Goal: Find specific page/section: Find specific page/section

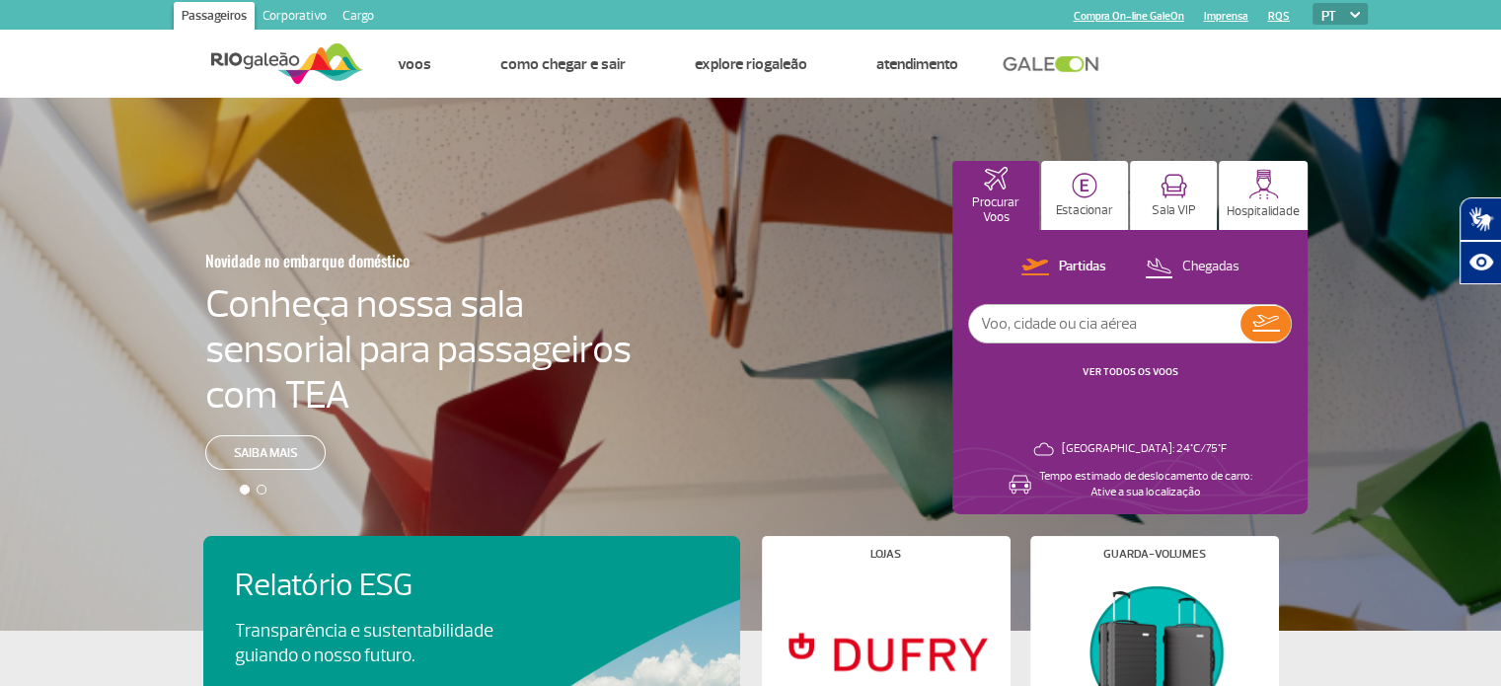
click at [302, 11] on link "Corporativo" at bounding box center [295, 18] width 80 height 32
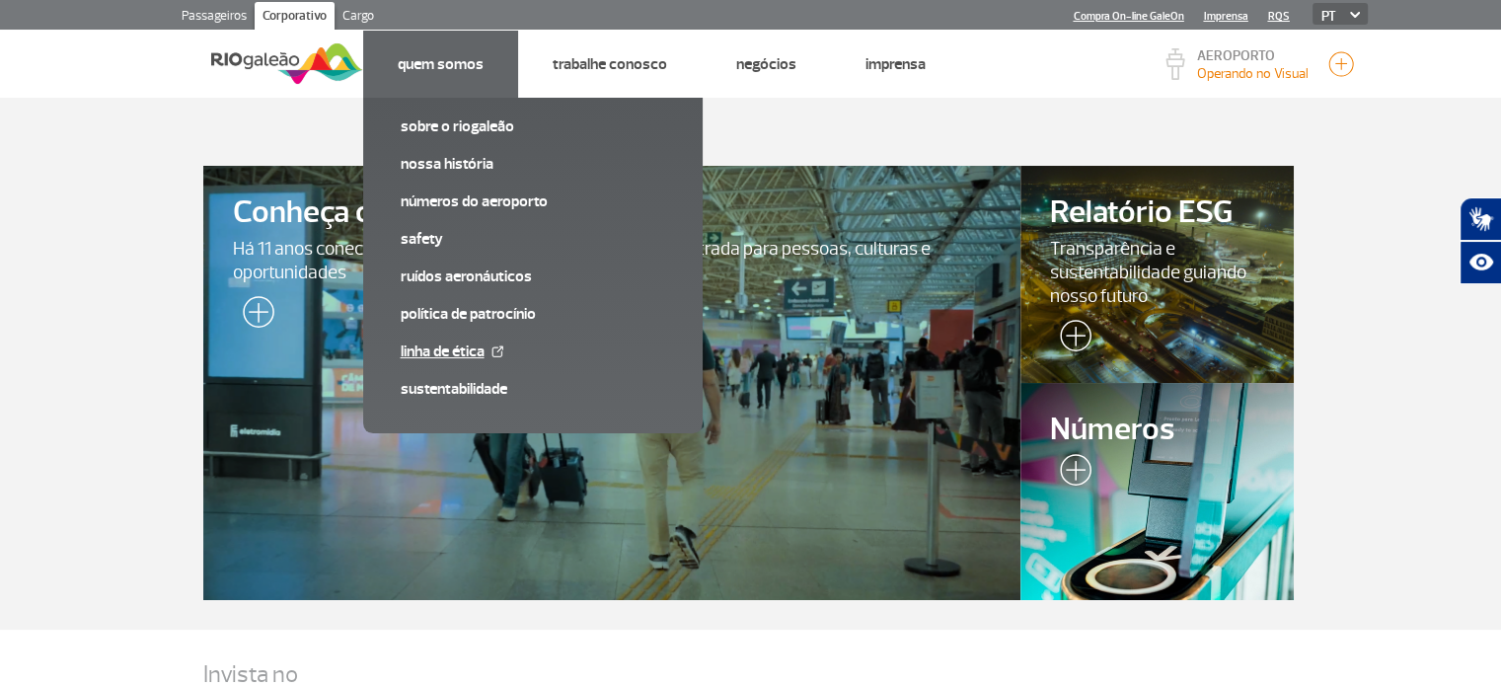
click at [426, 356] on link "Linha de Ética" at bounding box center [533, 352] width 265 height 22
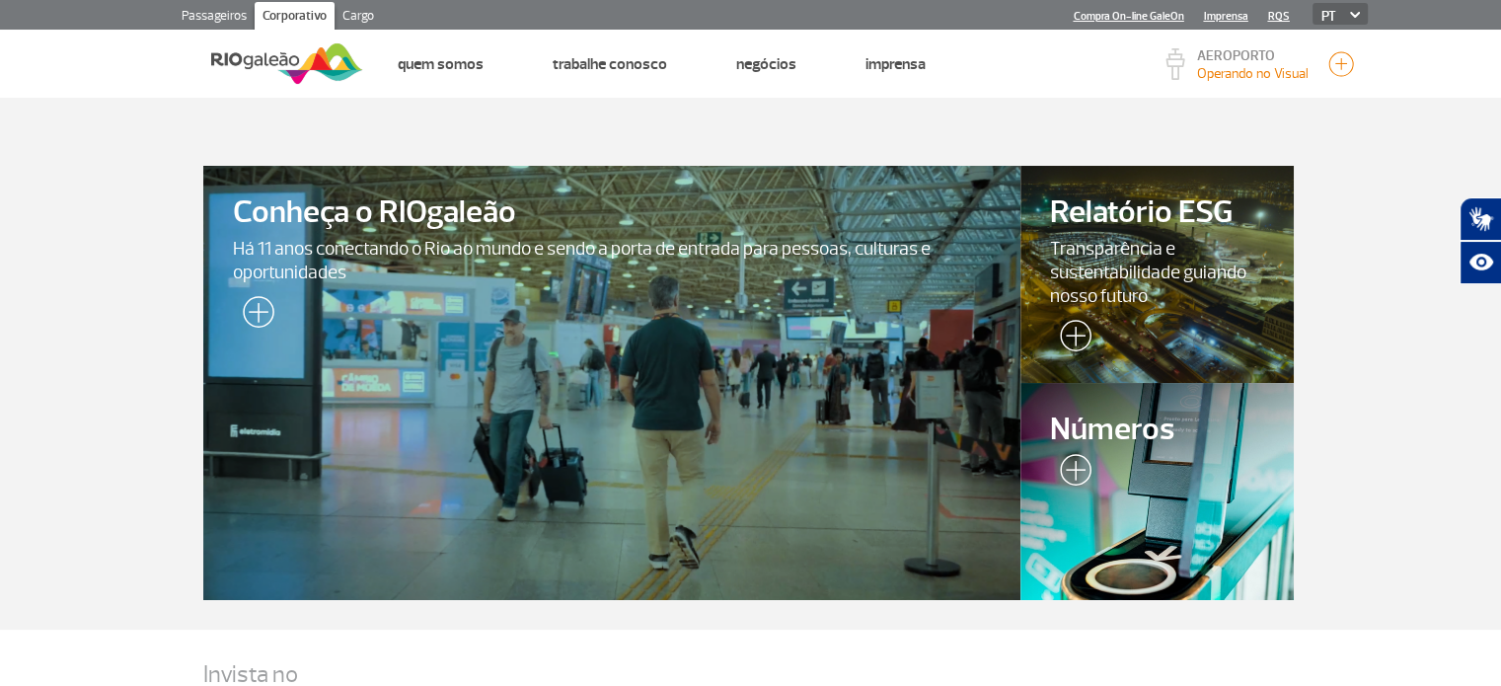
click at [355, 11] on link "Cargo" at bounding box center [358, 18] width 47 height 32
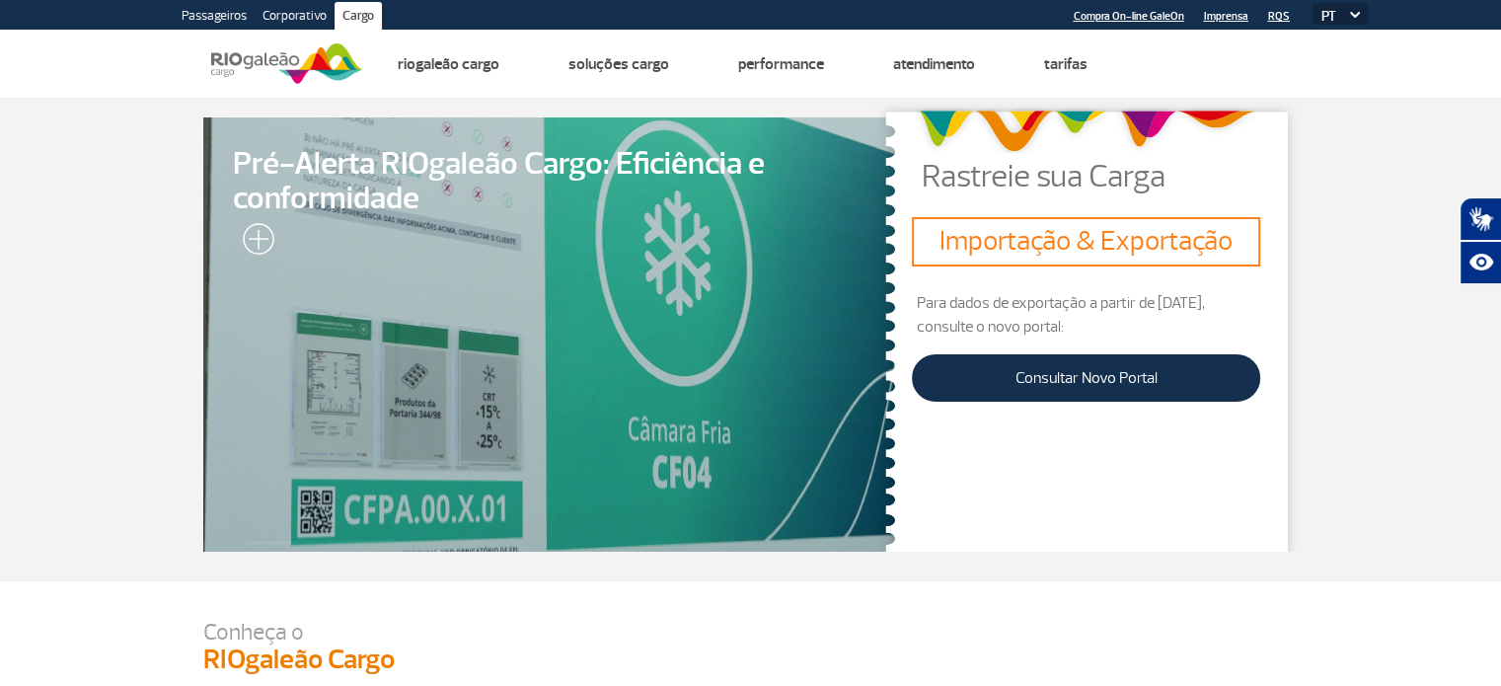
click at [283, 20] on link "Corporativo" at bounding box center [295, 18] width 80 height 32
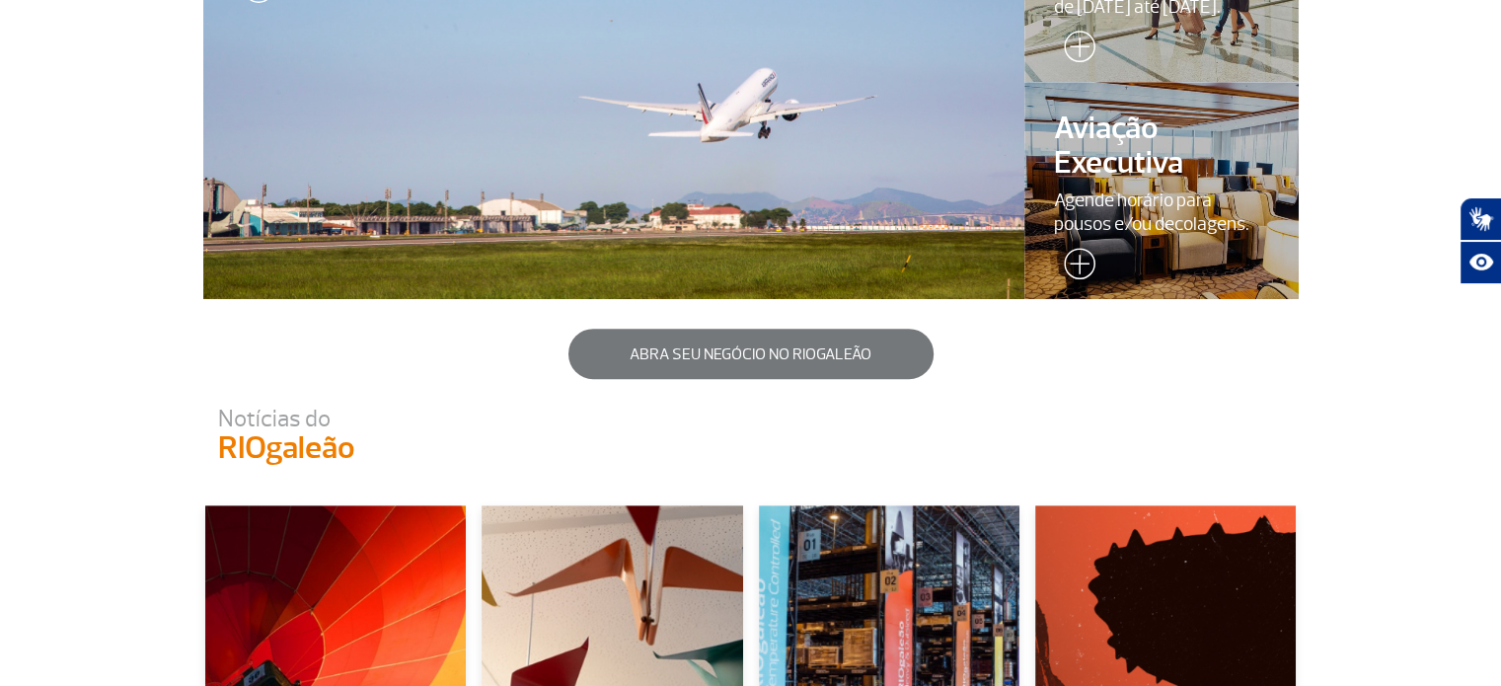
scroll to position [1608, 0]
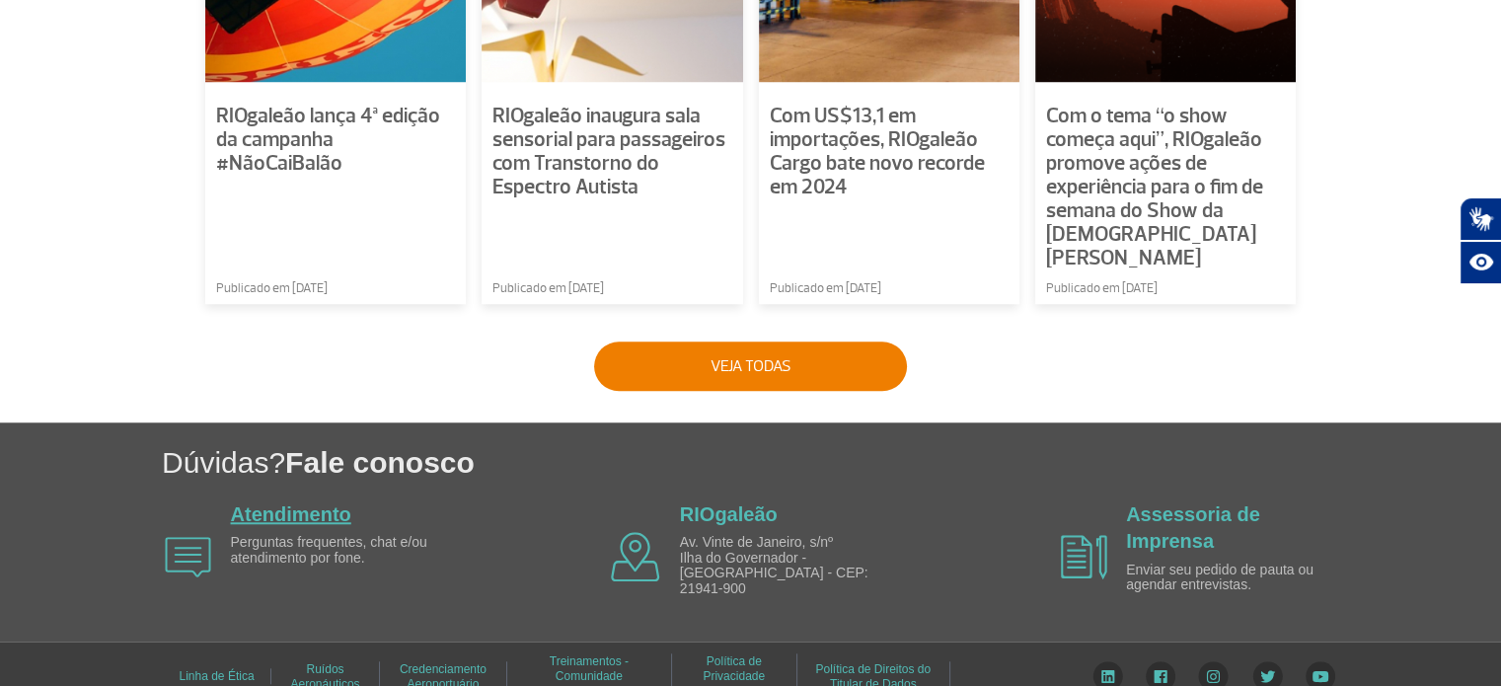
click at [336, 503] on link "Atendimento" at bounding box center [291, 514] width 120 height 22
